Goal: Task Accomplishment & Management: Manage account settings

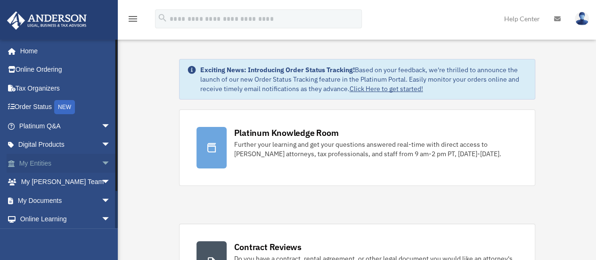
click at [101, 162] on span "arrow_drop_down" at bounding box center [110, 163] width 19 height 19
click at [47, 183] on link "Overview" at bounding box center [69, 181] width 112 height 19
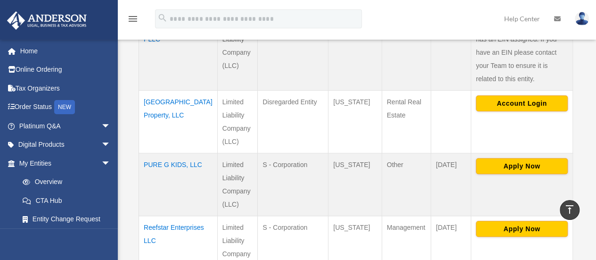
scroll to position [349, 0]
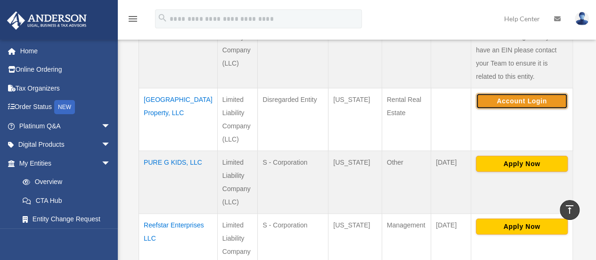
click at [532, 93] on button "Account Login" at bounding box center [522, 101] width 92 height 16
click at [172, 97] on td "Oakride Manor Property, LLC" at bounding box center [178, 119] width 79 height 63
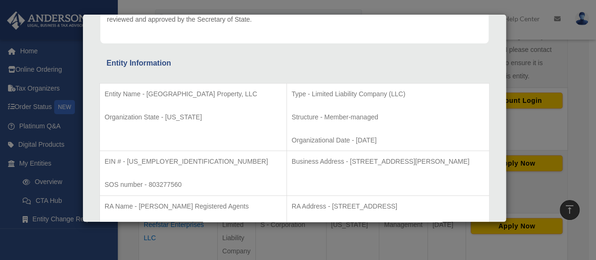
scroll to position [138, 0]
click at [582, 36] on div "Details × Articles Sent Organizational Date" at bounding box center [298, 130] width 596 height 260
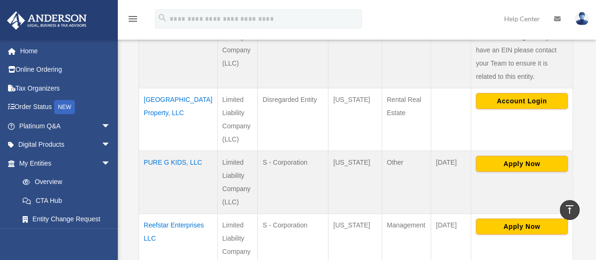
click at [581, 23] on img at bounding box center [582, 19] width 14 height 14
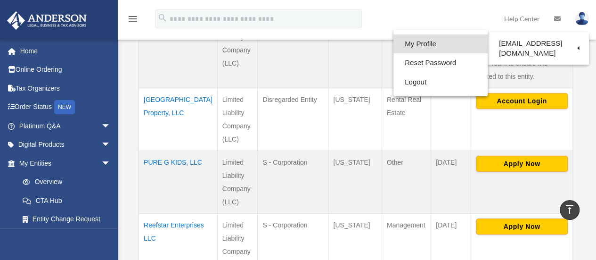
click at [476, 45] on link "My Profile" at bounding box center [441, 43] width 94 height 19
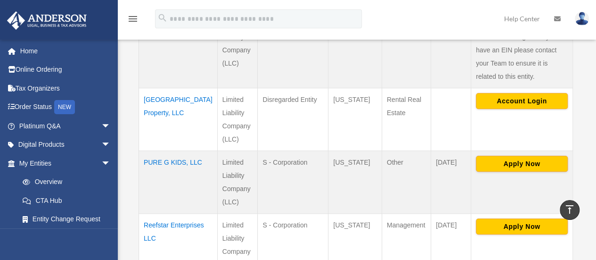
click at [580, 20] on img at bounding box center [582, 19] width 14 height 14
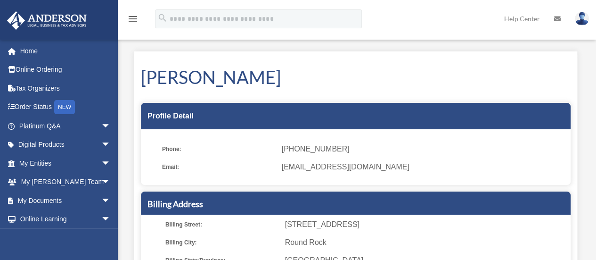
click at [579, 18] on img at bounding box center [582, 19] width 14 height 14
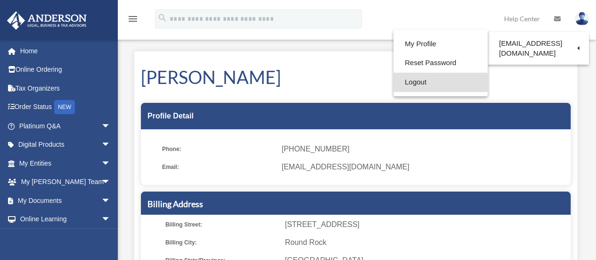
click at [444, 79] on link "Logout" at bounding box center [441, 82] width 94 height 19
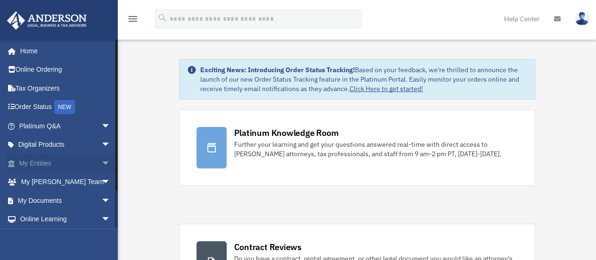
click at [60, 168] on link "My Entities arrow_drop_down" at bounding box center [66, 163] width 118 height 19
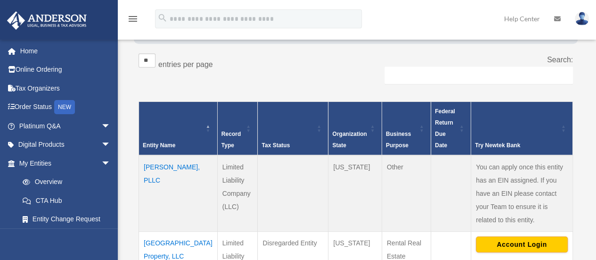
scroll to position [274, 0]
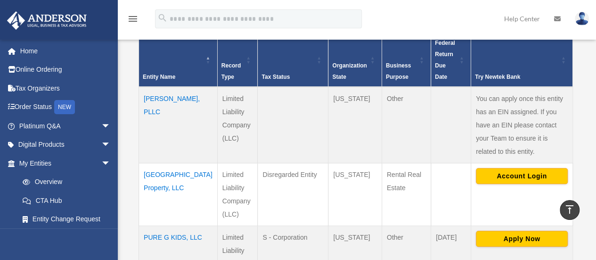
click at [163, 165] on td "[GEOGRAPHIC_DATA] Property, LLC" at bounding box center [178, 194] width 79 height 63
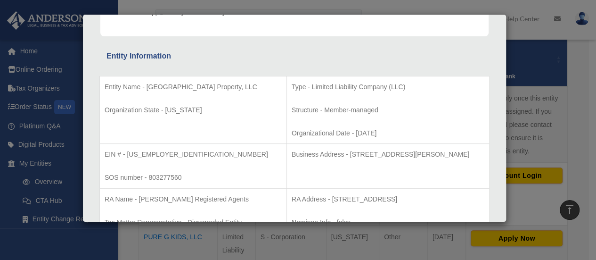
scroll to position [167, 0]
